Goal: Register for event/course

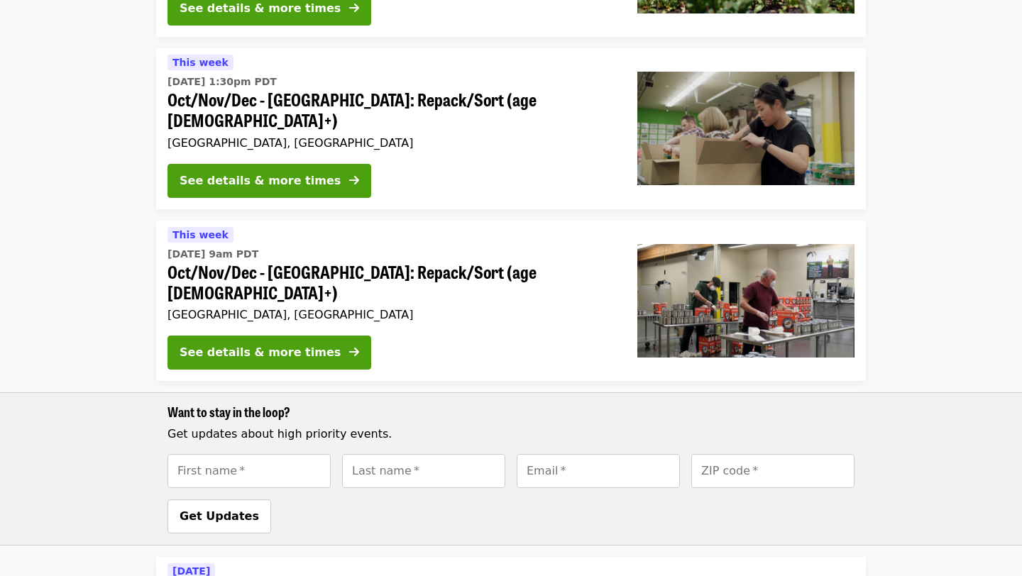
scroll to position [1867, 0]
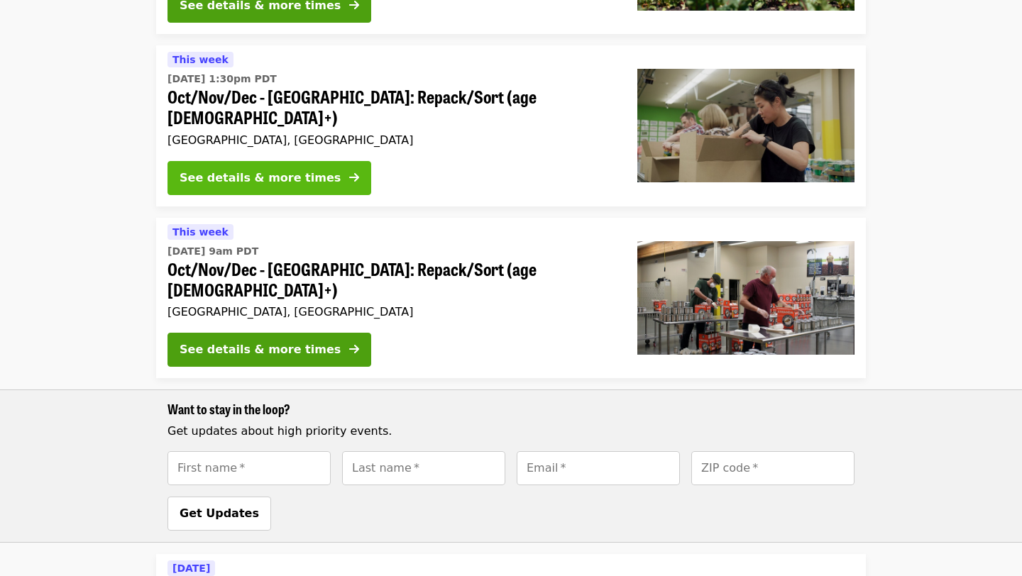
click at [272, 170] on div "See details & more times" at bounding box center [259, 178] width 161 height 17
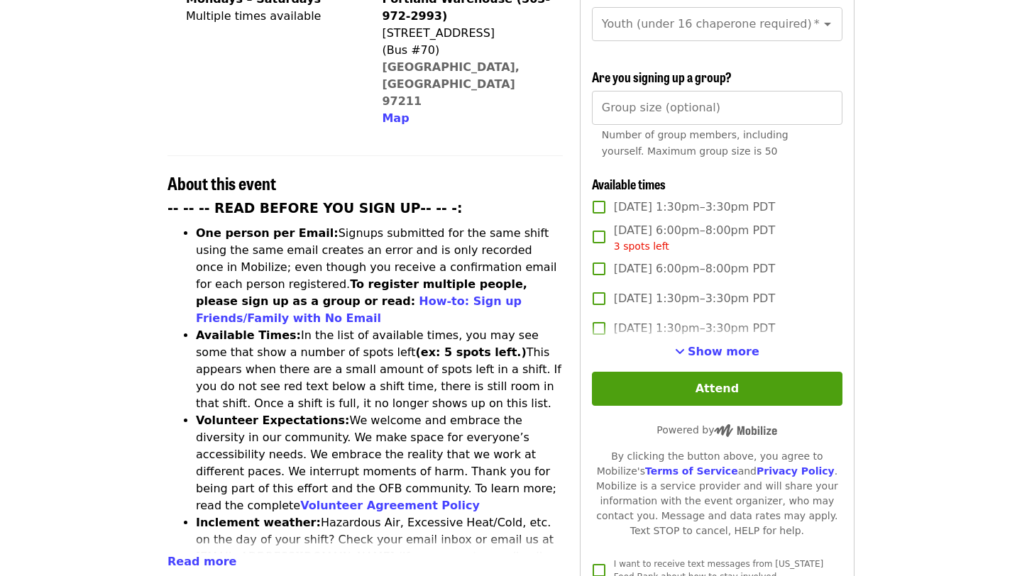
scroll to position [409, 0]
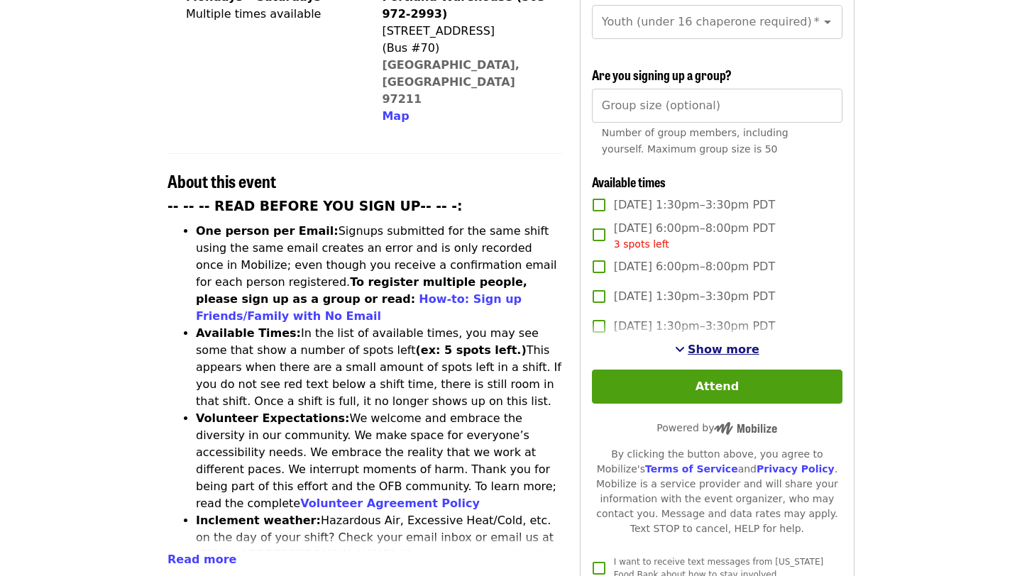
click at [710, 343] on span "Show more" at bounding box center [723, 349] width 72 height 13
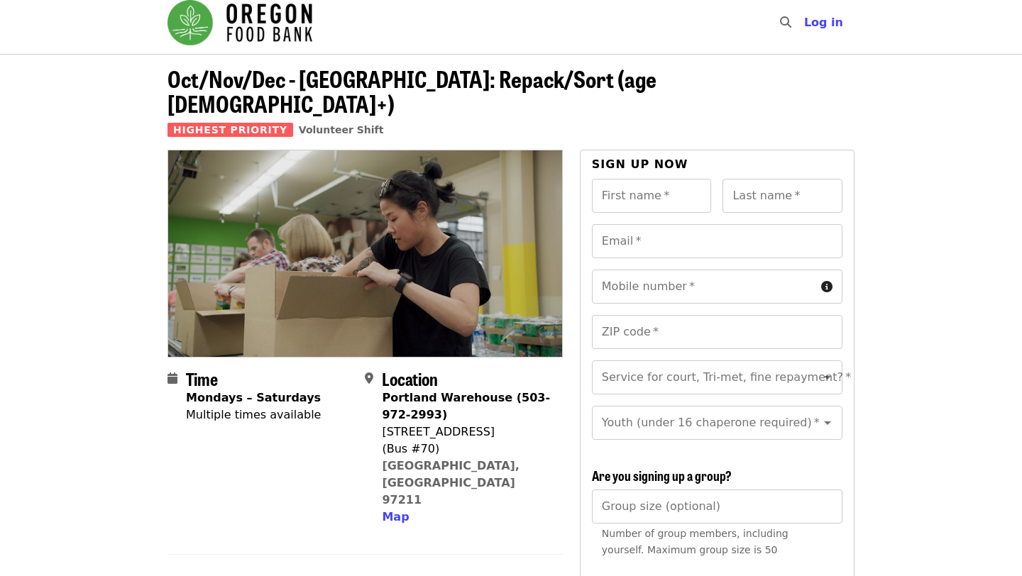
scroll to position [0, 0]
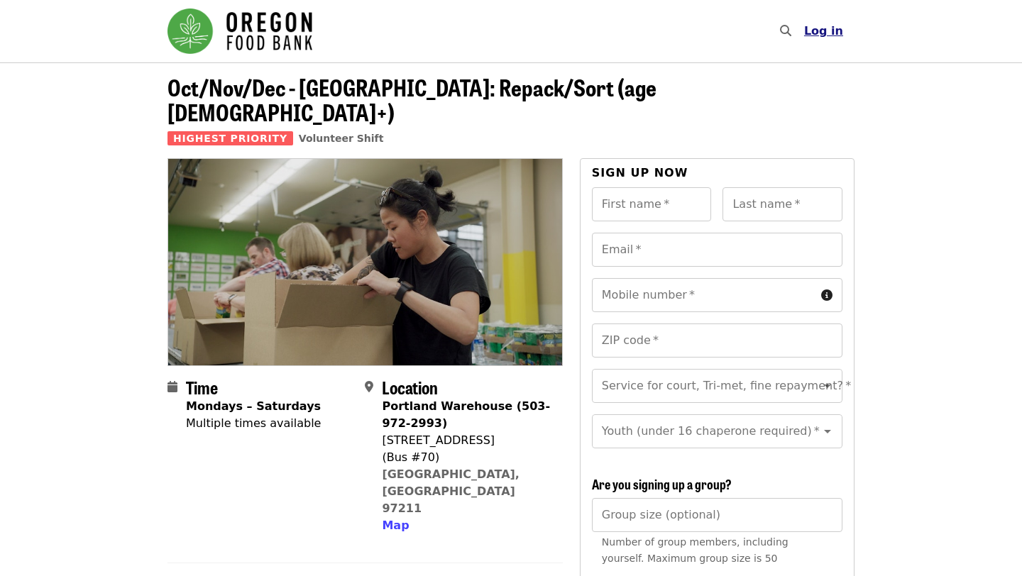
click at [832, 32] on span "Log in" at bounding box center [823, 30] width 39 height 13
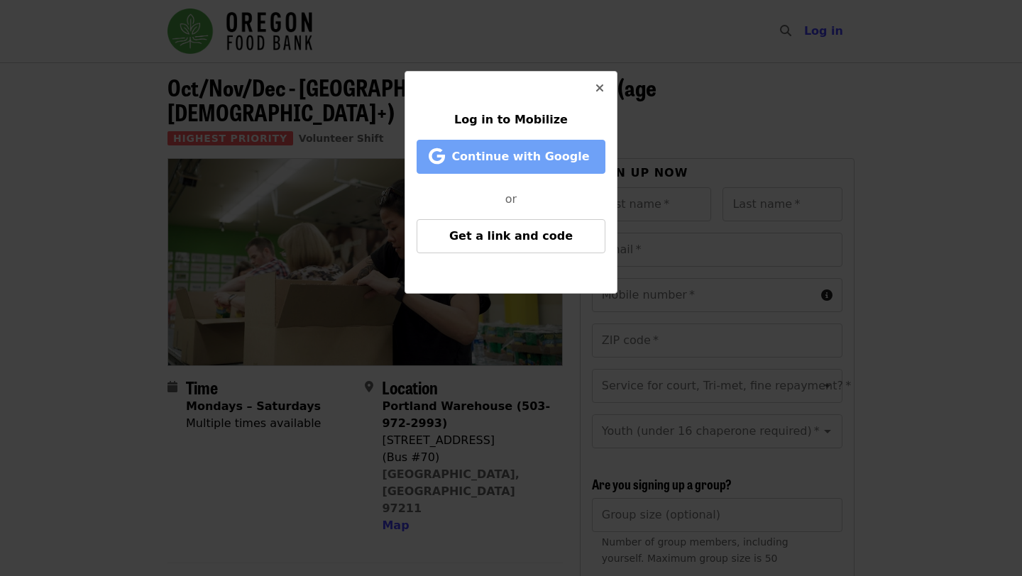
click at [549, 152] on span "Continue with Google" at bounding box center [520, 156] width 138 height 13
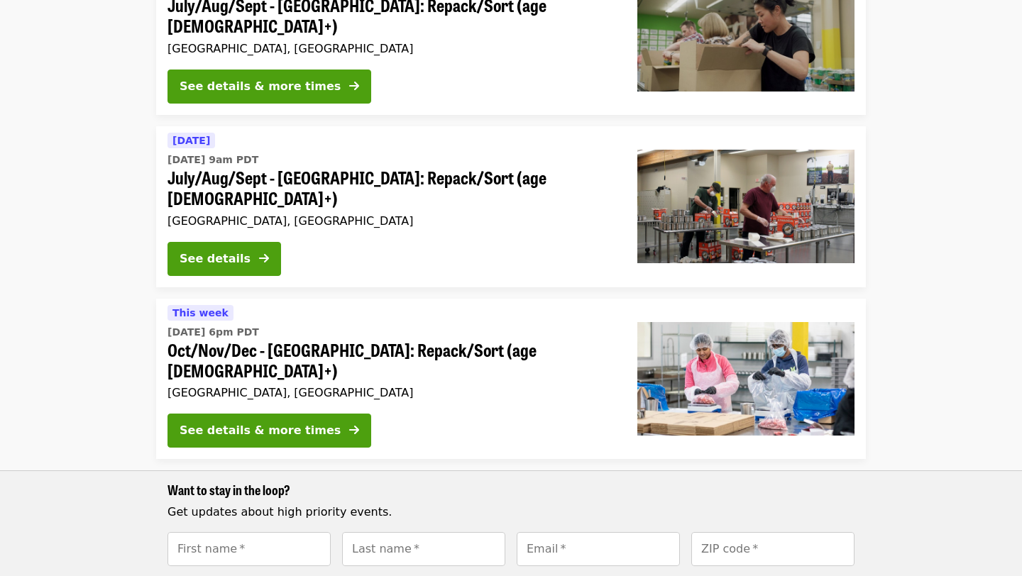
scroll to position [726, 0]
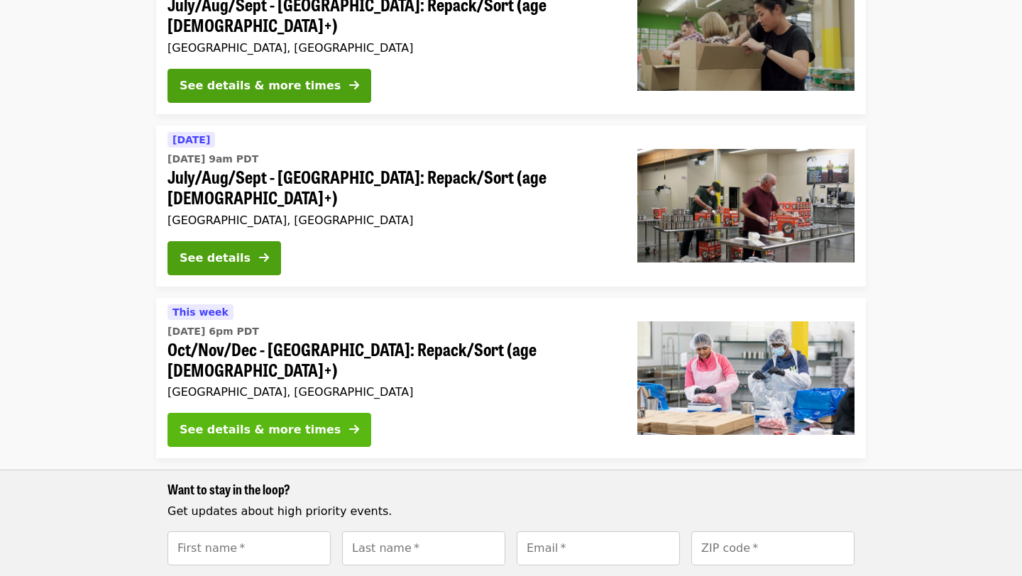
click at [247, 421] on div "See details & more times" at bounding box center [259, 429] width 161 height 17
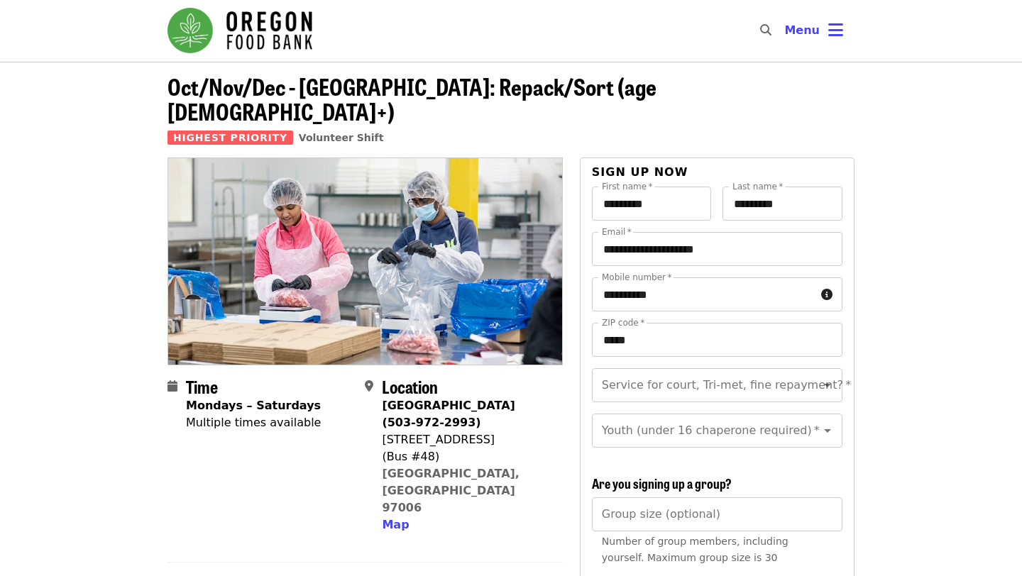
scroll to position [5, 0]
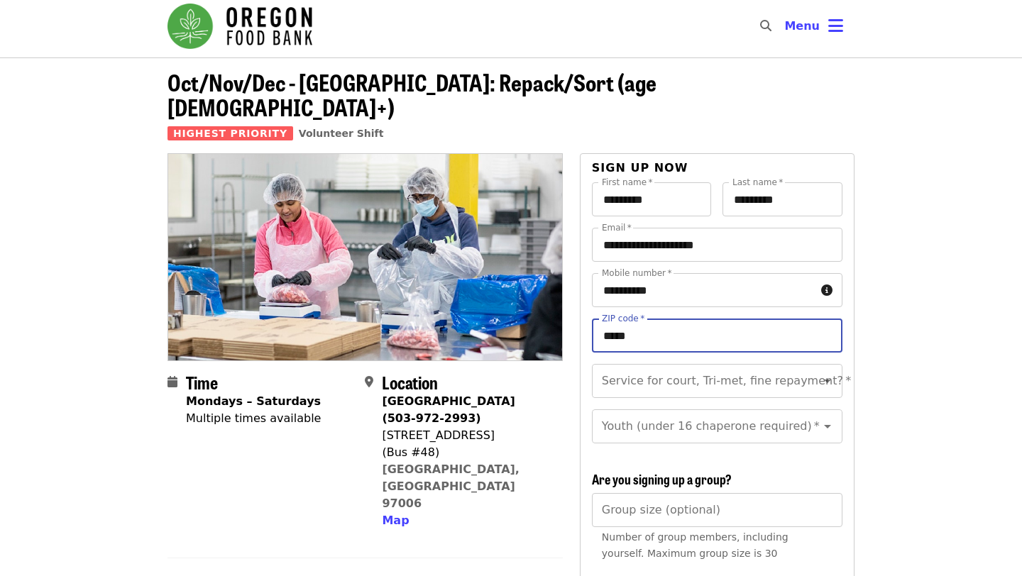
click at [655, 319] on input "*****" at bounding box center [717, 336] width 250 height 34
click at [825, 380] on icon "Open" at bounding box center [827, 382] width 7 height 4
type input "*****"
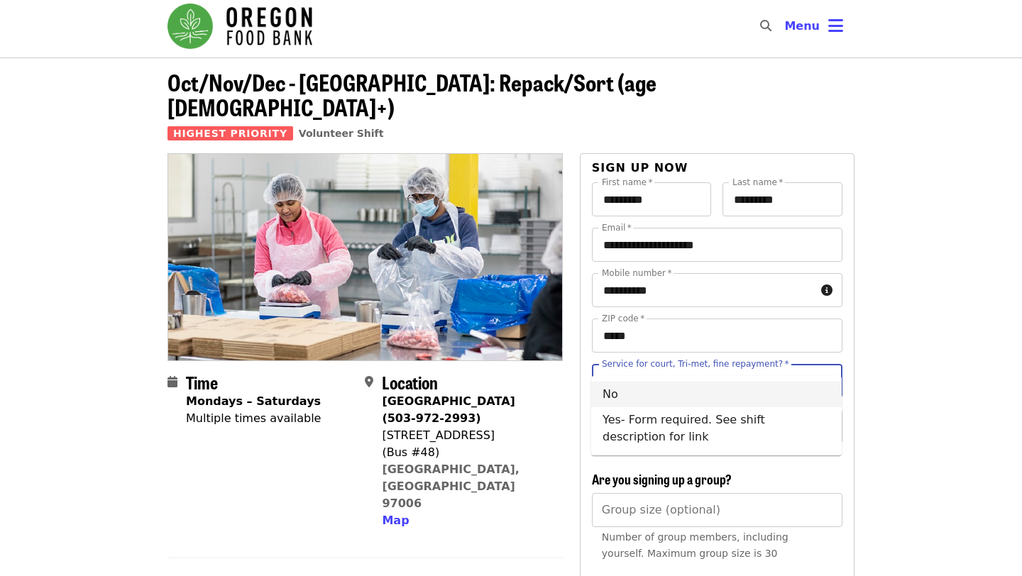
click at [725, 393] on li "No" at bounding box center [716, 395] width 250 height 26
type input "**"
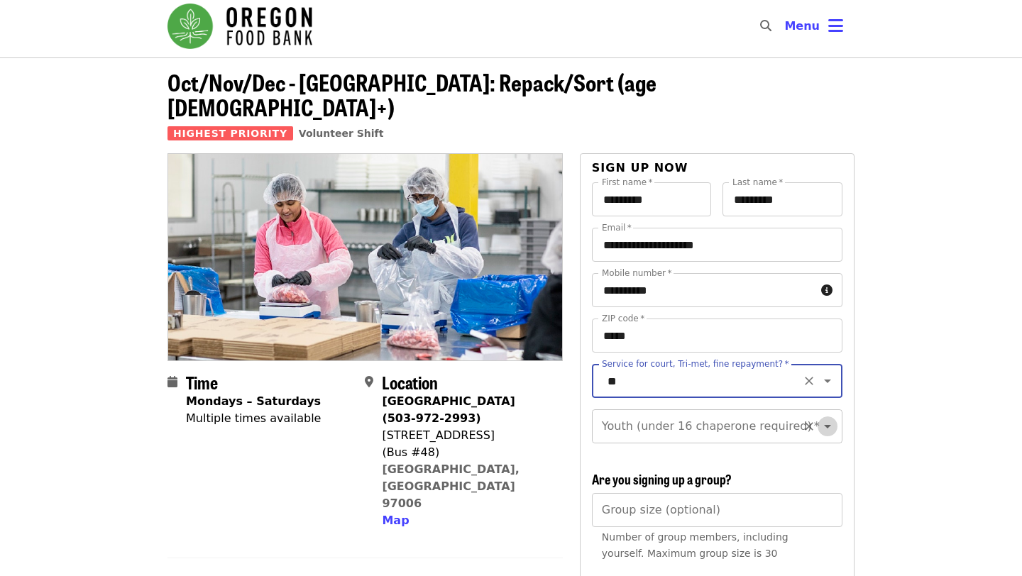
click at [828, 425] on icon "Open" at bounding box center [827, 427] width 7 height 4
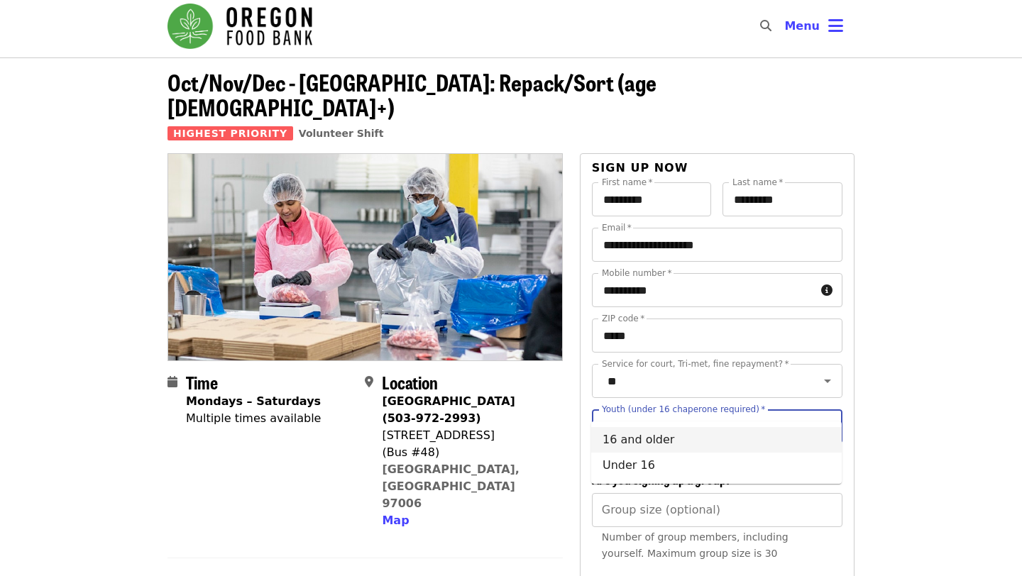
click at [646, 442] on li "16 and older" at bounding box center [716, 440] width 250 height 26
type input "**********"
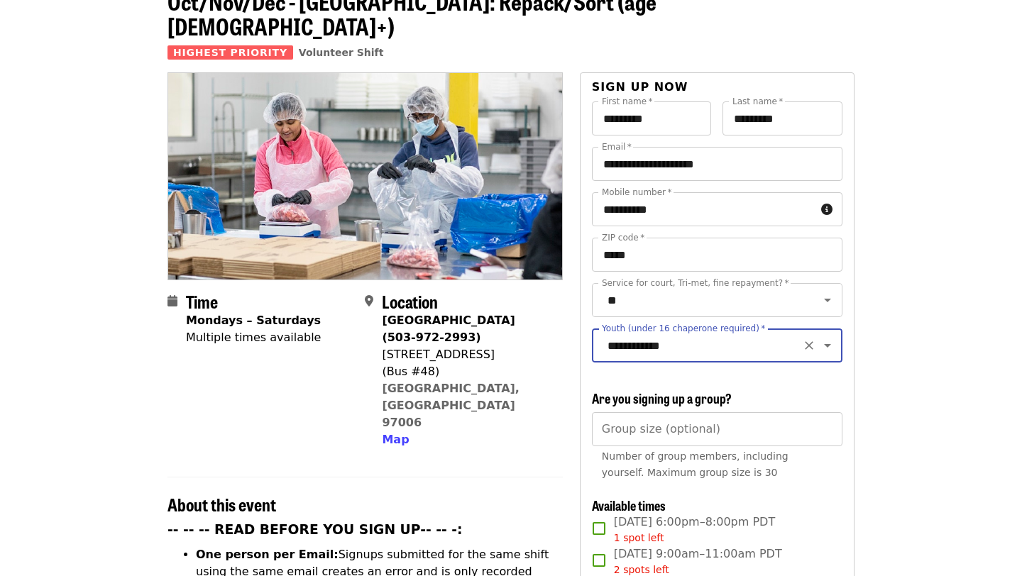
scroll to position [92, 0]
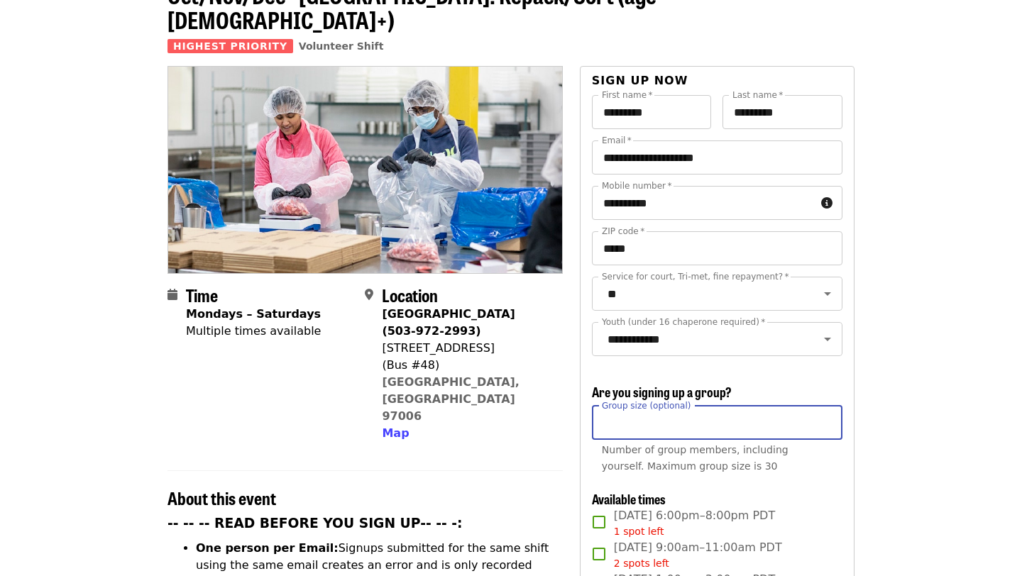
click at [651, 406] on input "Group size (optional)" at bounding box center [717, 423] width 250 height 34
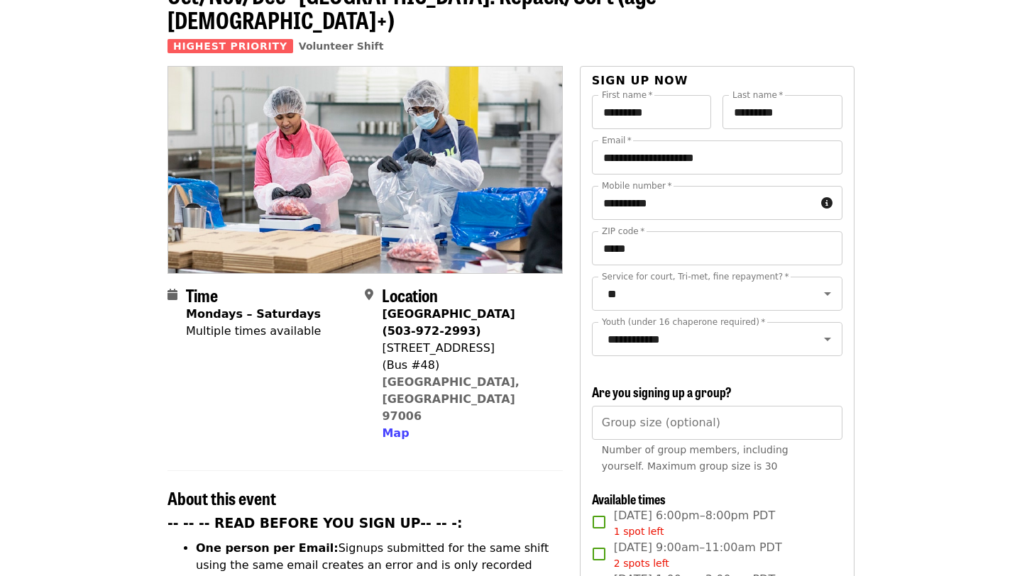
click at [830, 347] on div "**********" at bounding box center [717, 502] width 250 height 814
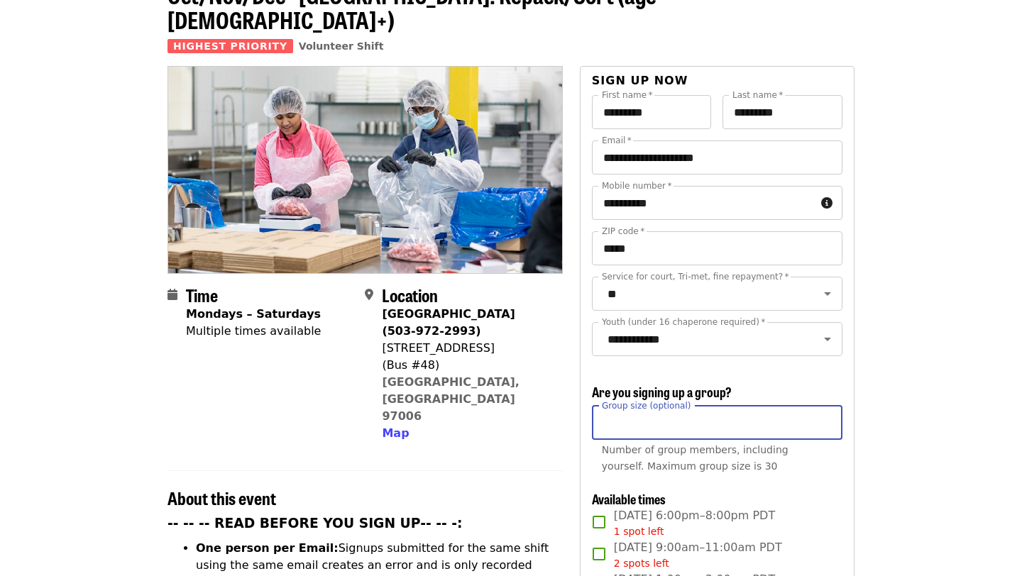
type input "*"
click at [828, 406] on input "*" at bounding box center [717, 423] width 250 height 34
click at [638, 406] on input "*" at bounding box center [717, 423] width 250 height 34
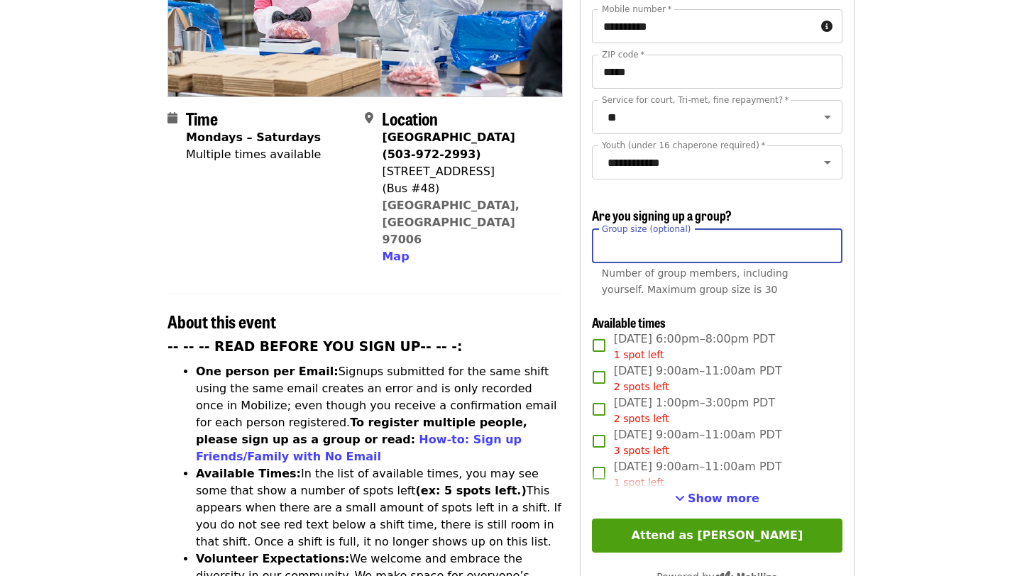
scroll to position [280, 0]
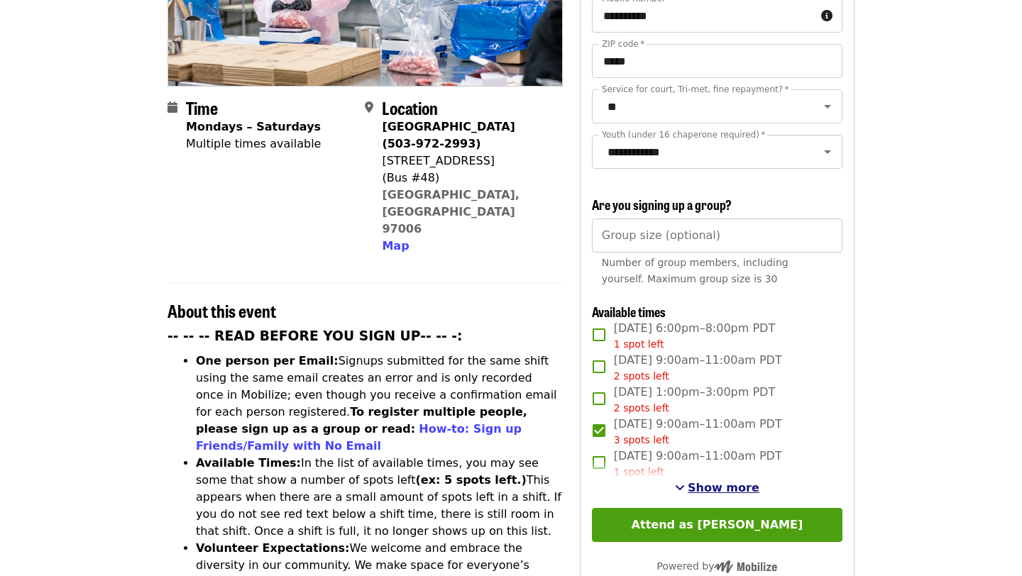
click at [715, 481] on span "Show more" at bounding box center [723, 487] width 72 height 13
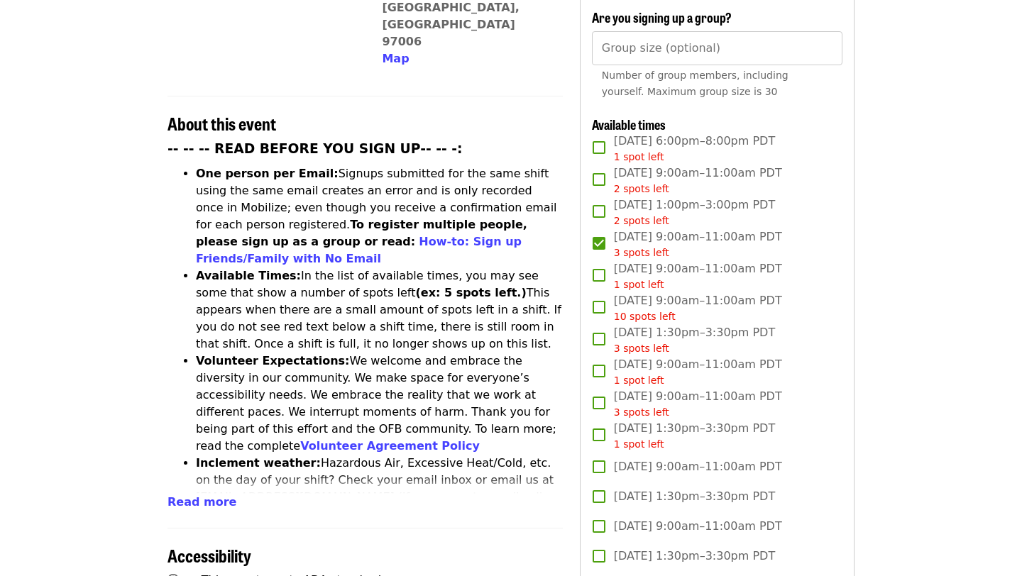
scroll to position [472, 0]
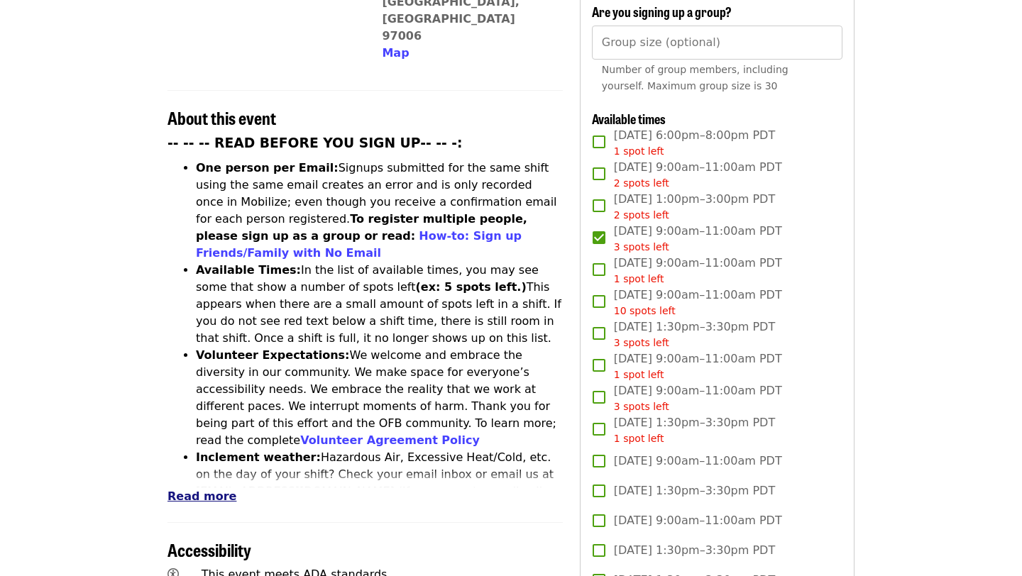
click at [206, 490] on span "Read more" at bounding box center [201, 496] width 69 height 13
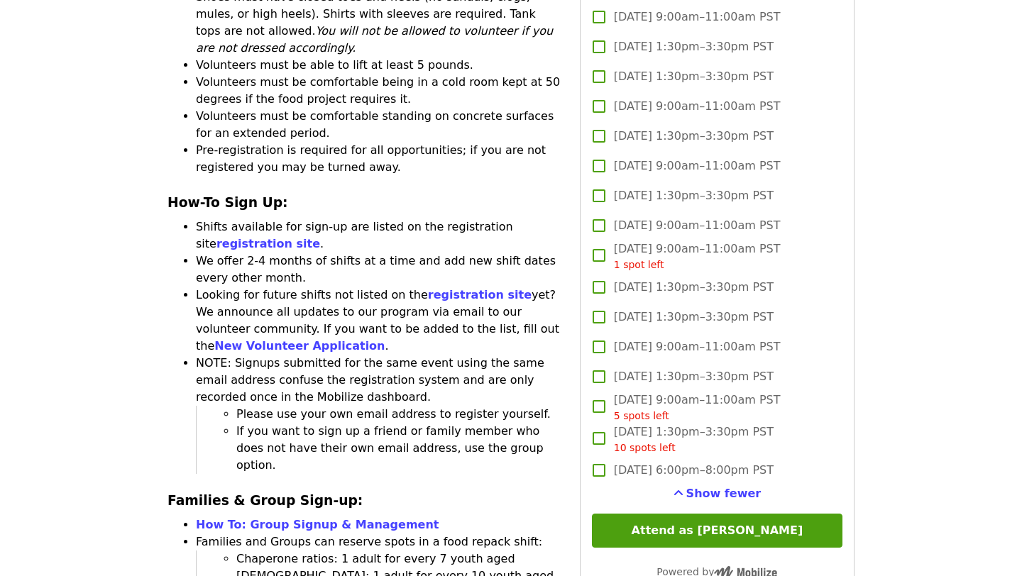
scroll to position [1952, 0]
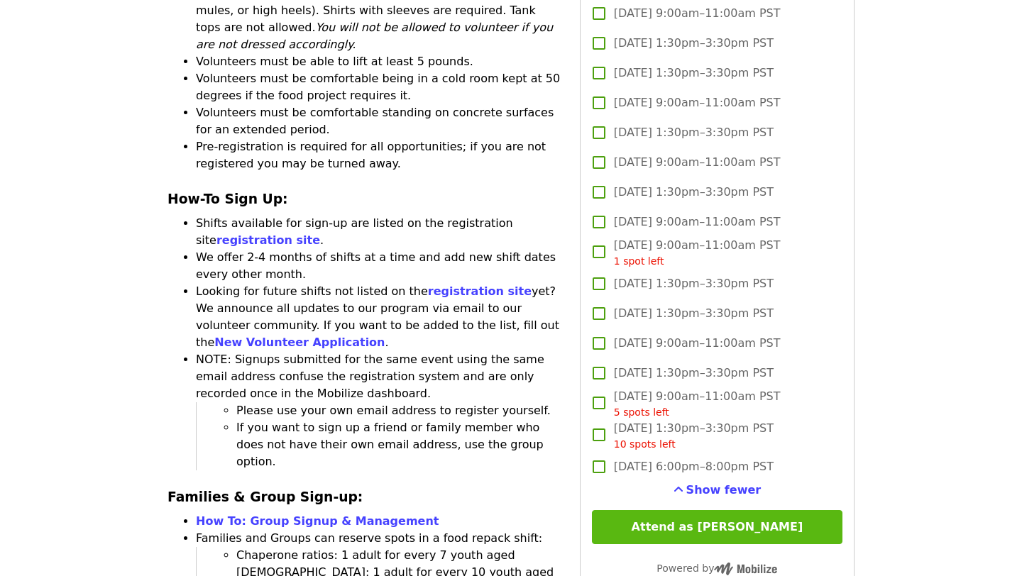
click at [699, 510] on button "Attend as Katharine" at bounding box center [717, 527] width 250 height 34
